Goal: Task Accomplishment & Management: Manage account settings

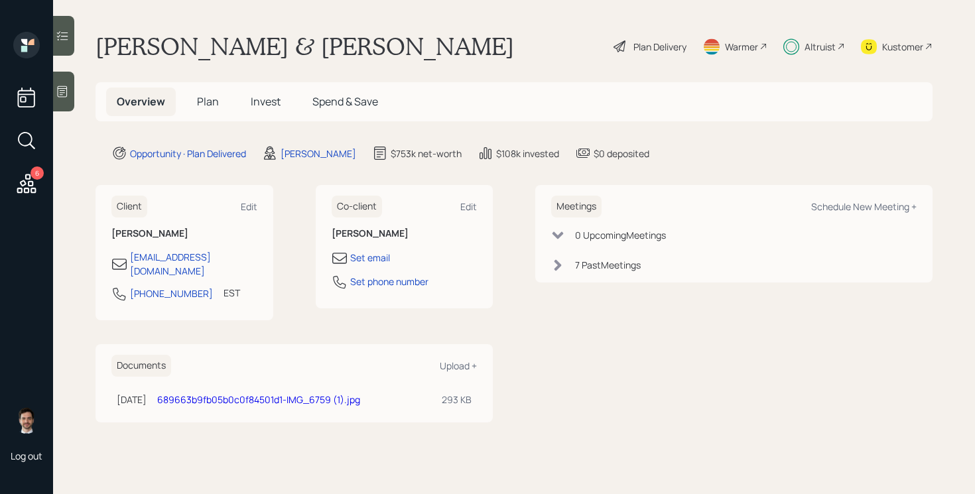
click at [202, 101] on span "Plan" at bounding box center [208, 101] width 22 height 15
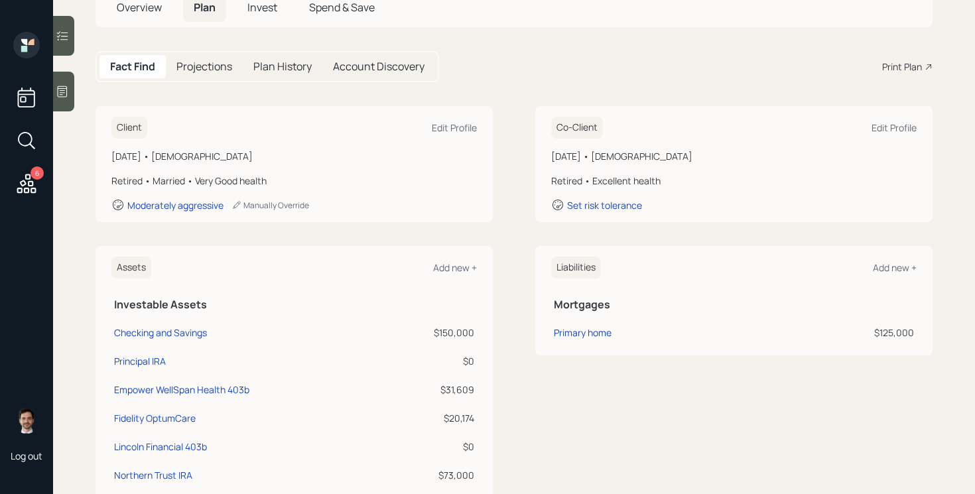
scroll to position [79, 0]
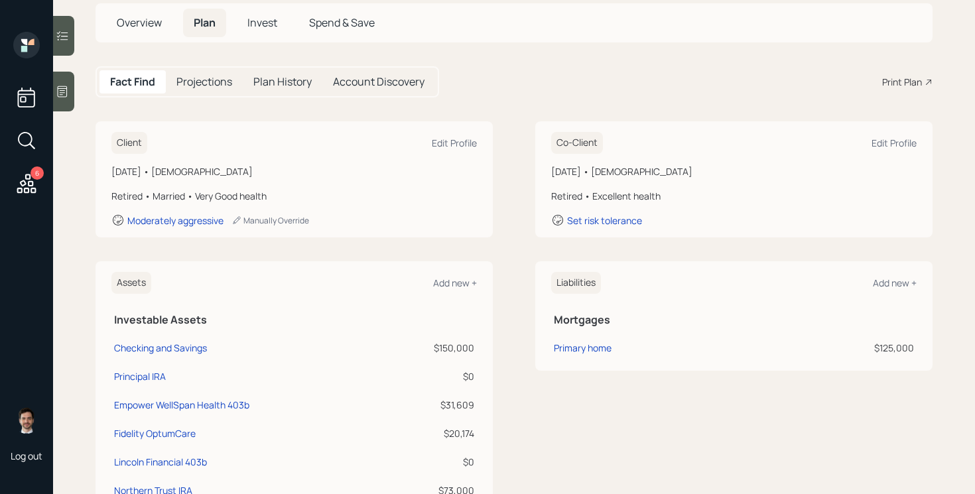
click at [263, 28] on span "Invest" at bounding box center [262, 22] width 30 height 15
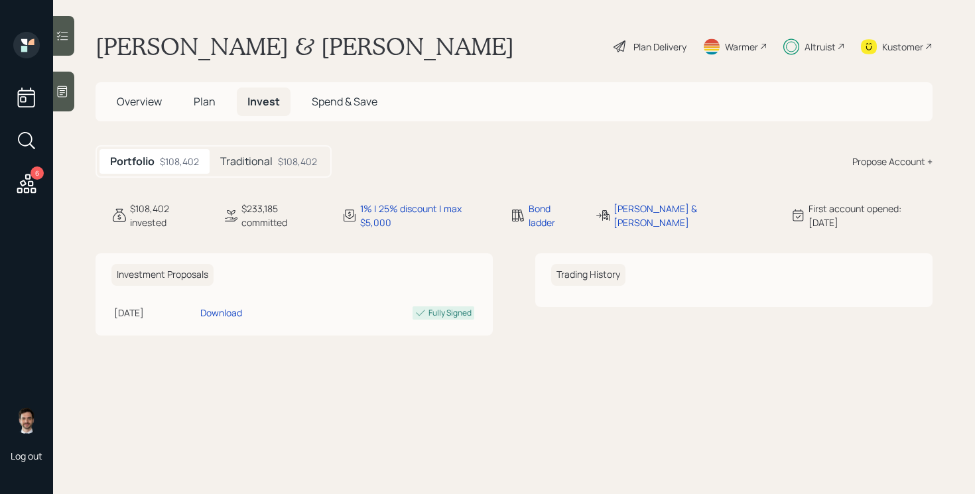
click at [273, 161] on div "Traditional $108,402" at bounding box center [269, 161] width 118 height 25
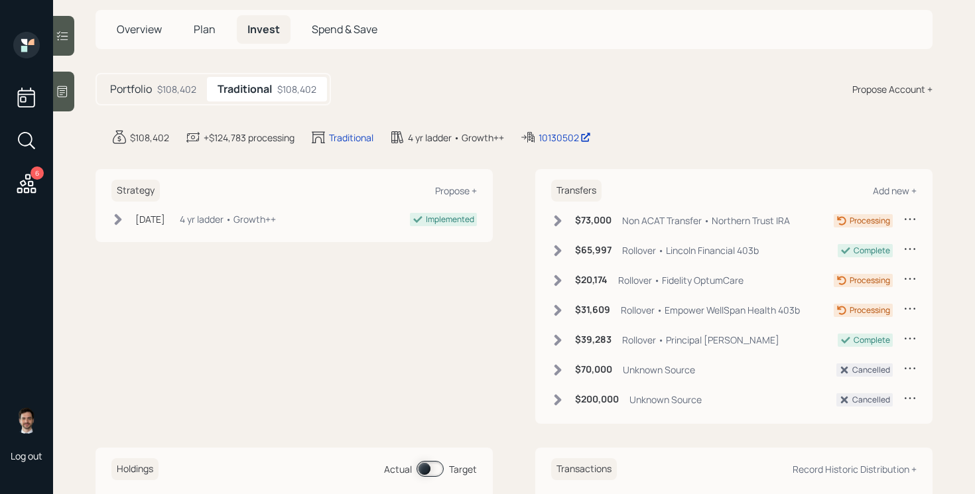
scroll to position [75, 0]
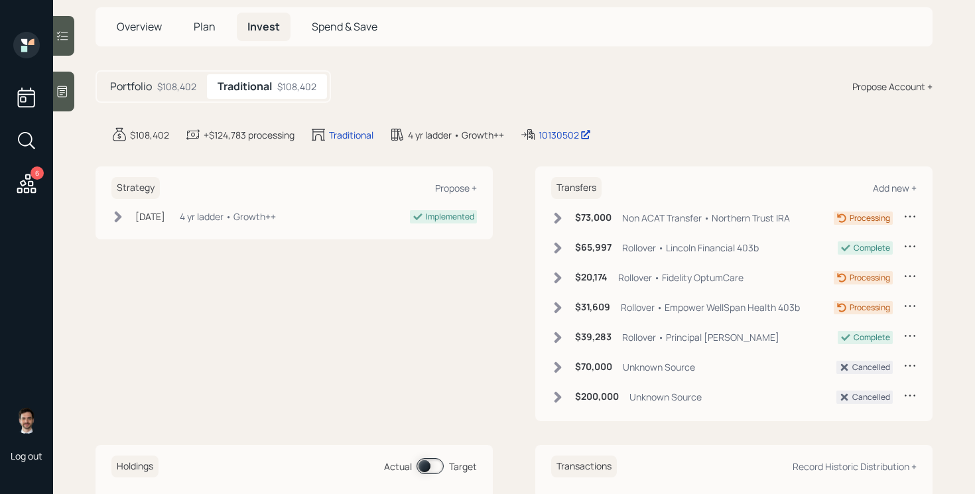
click at [509, 294] on div "Strategy Propose + [DATE] [DATE] 1:44 PM EDT 4 yr ladder • Growth++ Implemented…" at bounding box center [513, 293] width 837 height 255
